Goal: Information Seeking & Learning: Learn about a topic

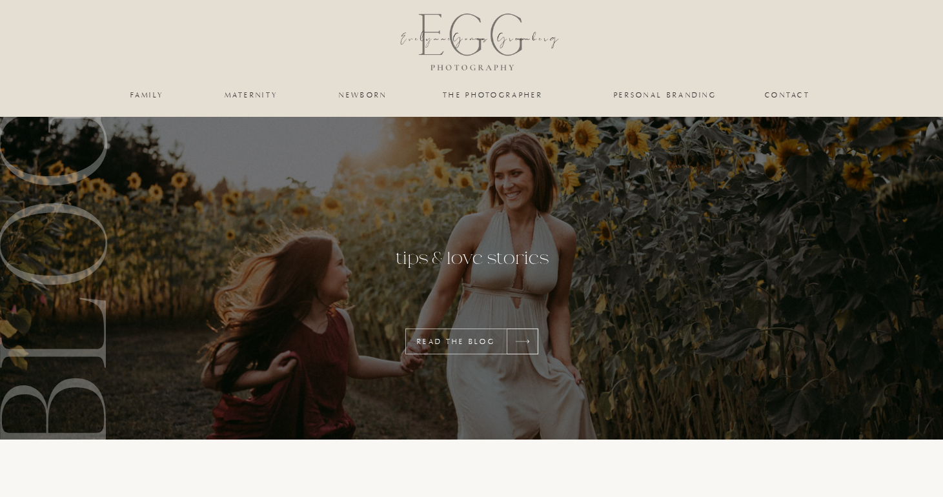
click at [249, 99] on nav "maternity" at bounding box center [251, 95] width 53 height 8
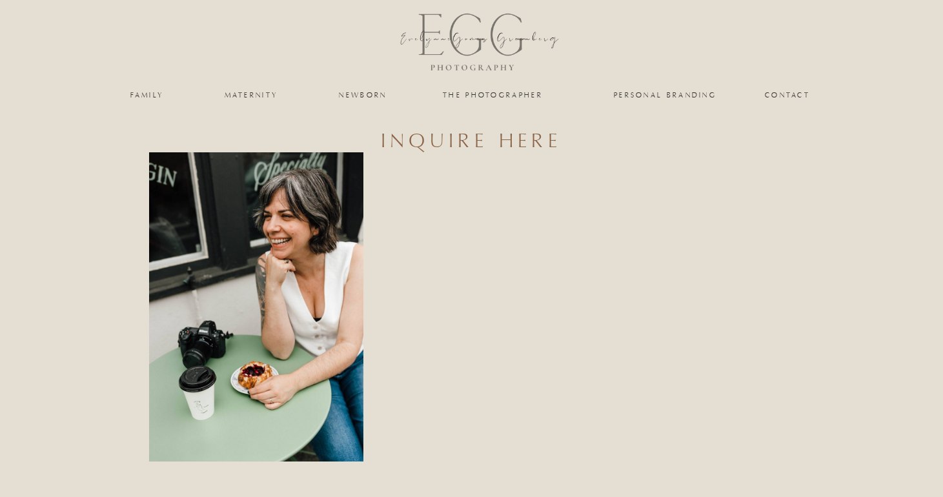
click at [504, 97] on nav "the photographer" at bounding box center [492, 95] width 129 height 8
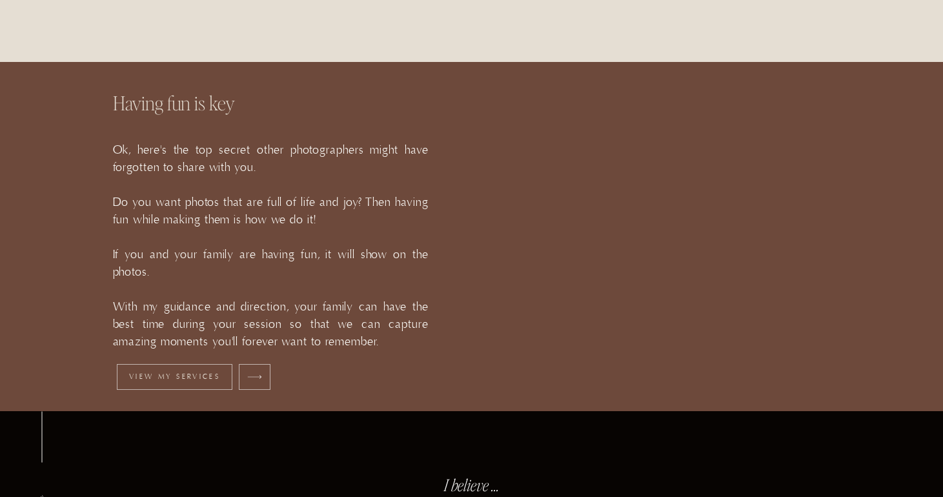
scroll to position [1410, 0]
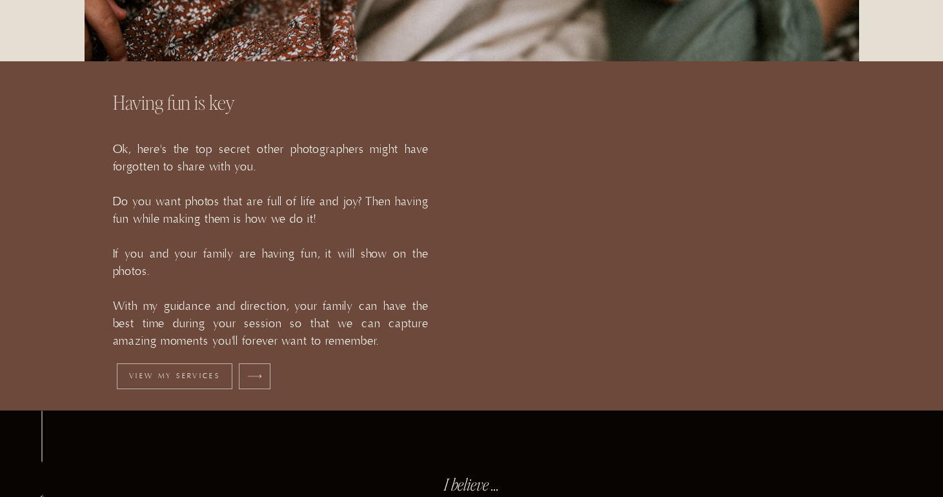
click at [189, 375] on p "View my services" at bounding box center [175, 376] width 106 height 9
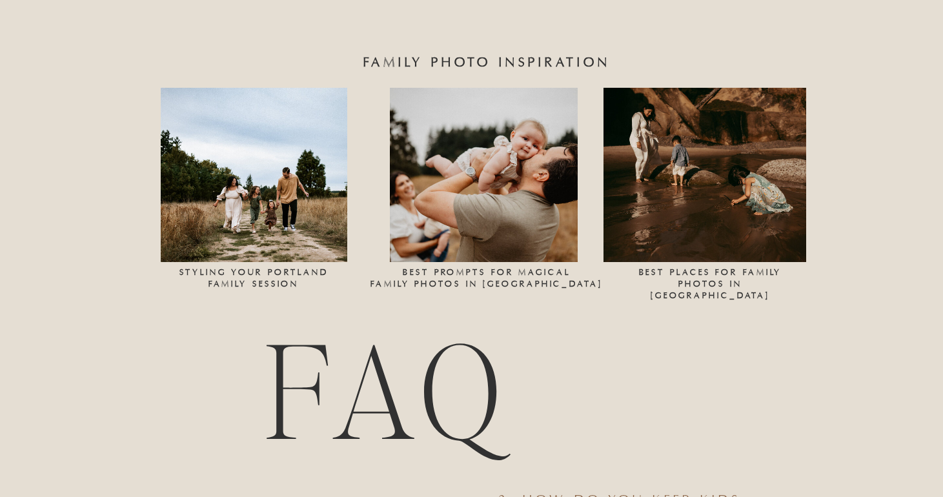
scroll to position [5289, 0]
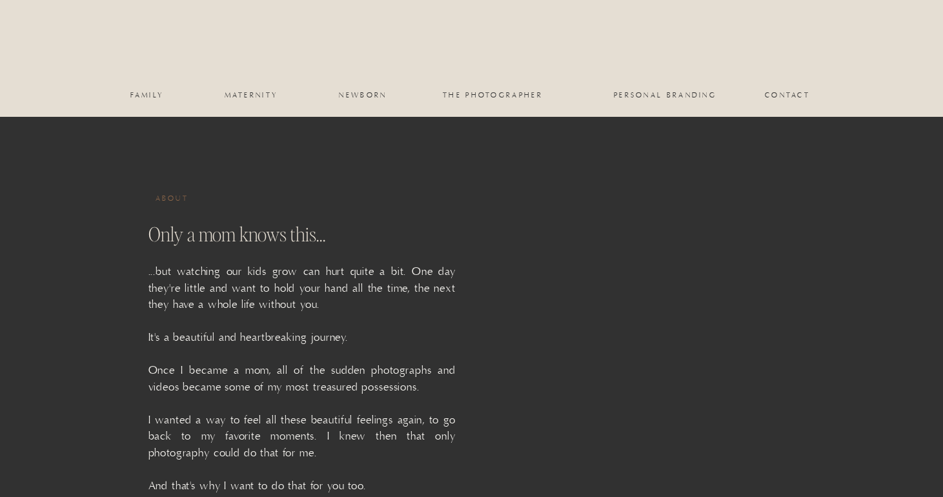
scroll to position [1410, 0]
